Goal: Task Accomplishment & Management: Manage account settings

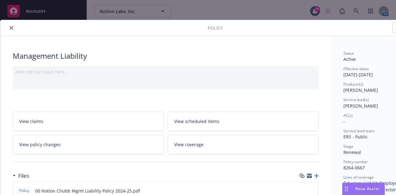
click at [9, 28] on button "close" at bounding box center [11, 27] width 7 height 7
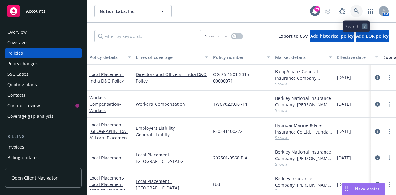
click at [352, 11] on link at bounding box center [356, 11] width 12 height 12
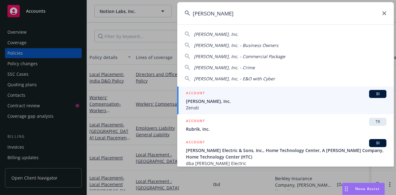
type input "soham"
click at [232, 99] on span "Soham, Inc." at bounding box center [286, 101] width 200 height 6
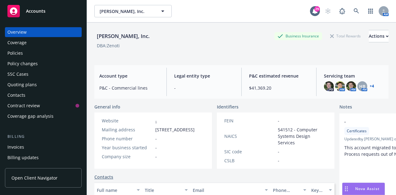
click at [32, 57] on div "Policies" at bounding box center [43, 53] width 72 height 10
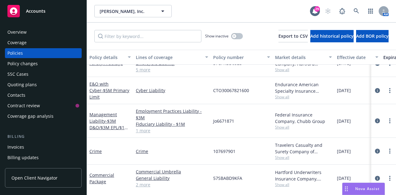
scroll to position [171, 0]
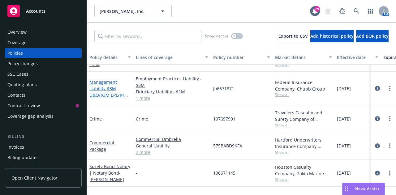
click at [110, 91] on span "- $3M D&O/$3M EPL/$1M FID" at bounding box center [108, 95] width 39 height 19
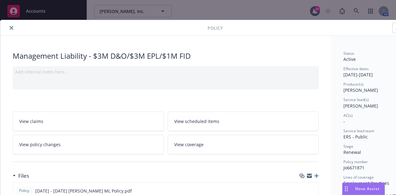
click at [11, 28] on icon "close" at bounding box center [12, 28] width 4 height 4
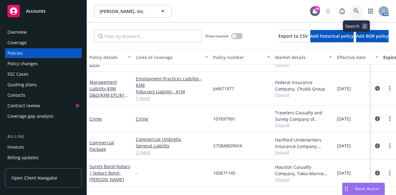
click at [355, 13] on icon at bounding box center [356, 11] width 6 height 6
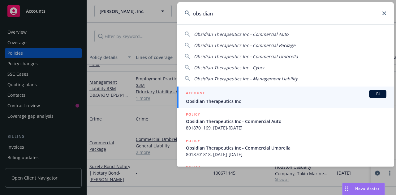
type input "obsidian"
click at [205, 102] on span "Obsidian Therapeutics Inc" at bounding box center [286, 101] width 200 height 6
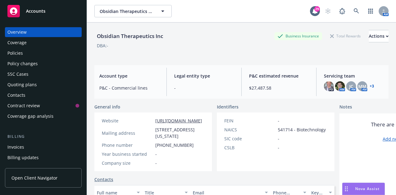
click at [20, 57] on div "Policies" at bounding box center [14, 53] width 15 height 10
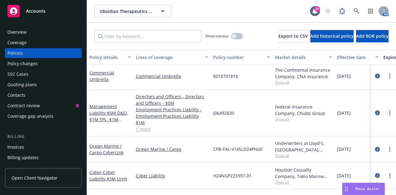
scroll to position [54, 0]
click at [112, 110] on span "- $5M D&O, $1M EPL, $1M Fiduciary" at bounding box center [108, 119] width 39 height 19
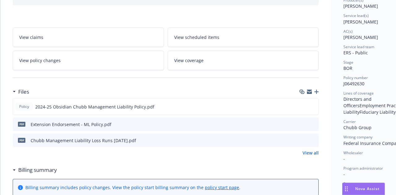
scroll to position [87, 0]
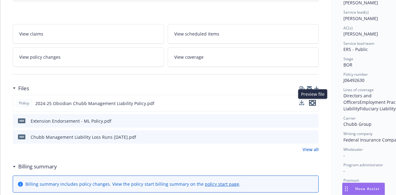
click at [314, 103] on icon "preview file" at bounding box center [312, 103] width 6 height 4
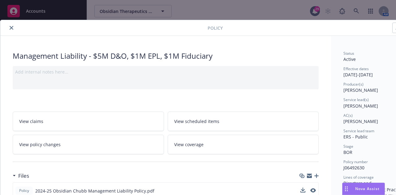
click at [11, 28] on icon "close" at bounding box center [12, 28] width 4 height 4
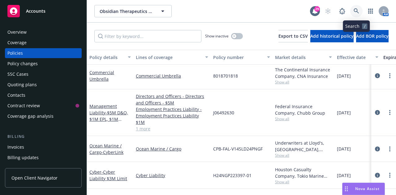
click at [355, 12] on icon at bounding box center [356, 11] width 6 height 6
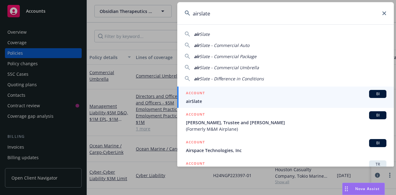
type input "airslate"
click at [206, 92] on div "ACCOUNT BI" at bounding box center [286, 94] width 200 height 8
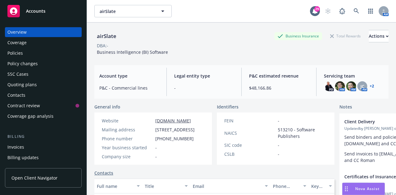
click at [24, 54] on div "Policies" at bounding box center [43, 53] width 72 height 10
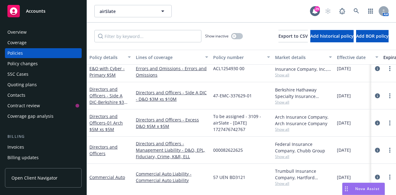
scroll to position [68, 0]
click at [355, 7] on link at bounding box center [356, 11] width 12 height 12
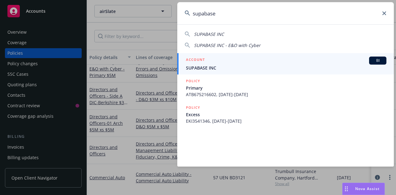
type input "supabase"
click at [233, 60] on div "ACCOUNT BI" at bounding box center [286, 61] width 200 height 8
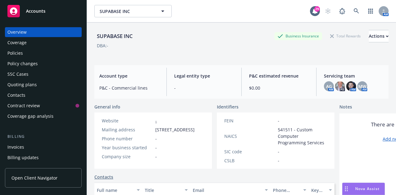
click at [20, 56] on div "Policies" at bounding box center [14, 53] width 15 height 10
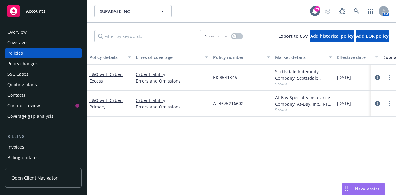
click at [11, 86] on div "Quoting plans" at bounding box center [21, 85] width 29 height 10
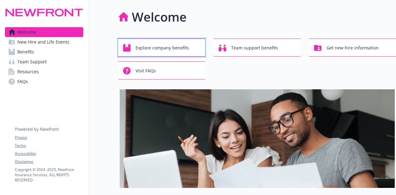
click at [157, 48] on span "Explore company benefits" at bounding box center [161, 48] width 53 height 12
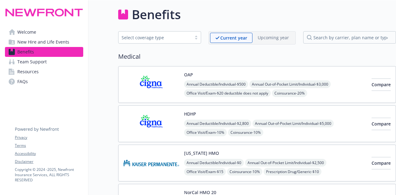
scroll to position [0, 5]
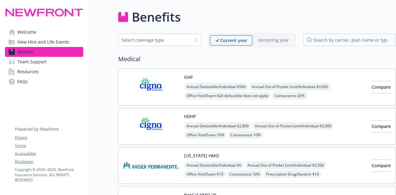
click at [188, 44] on div "Select coverage type" at bounding box center [159, 40] width 83 height 12
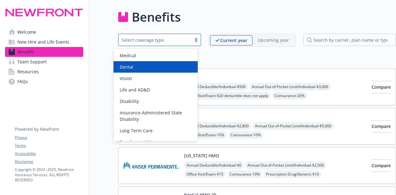
click at [145, 65] on div "Dental" at bounding box center [155, 67] width 77 height 6
